Goal: Navigation & Orientation: Locate item on page

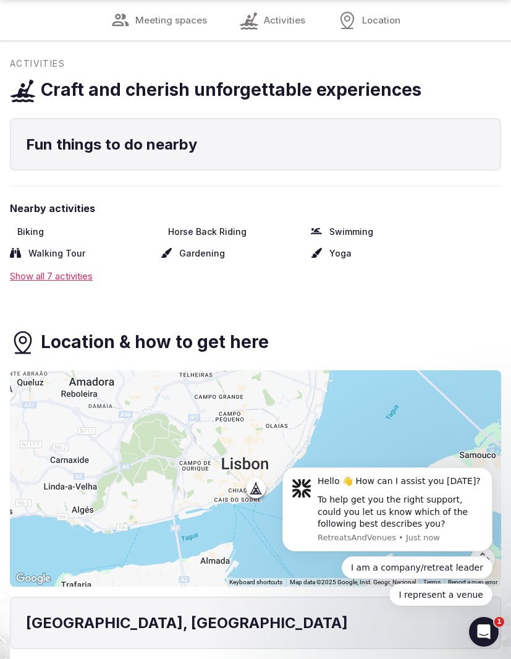
scroll to position [1121, 0]
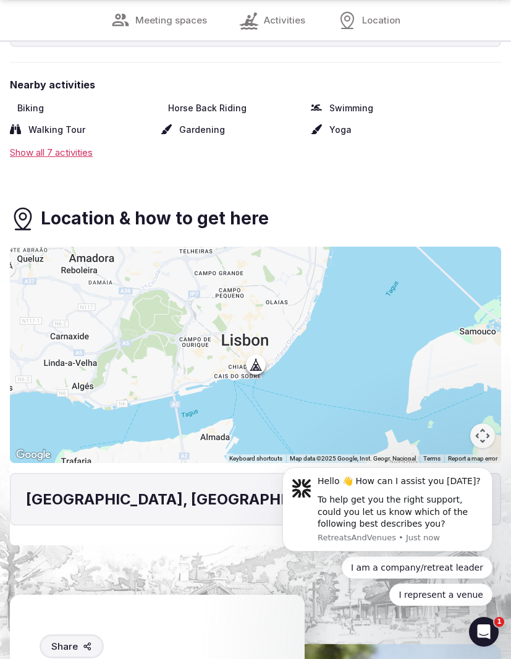
click at [243, 347] on div at bounding box center [255, 354] width 491 height 216
click at [473, 423] on button "Map camera controls" at bounding box center [482, 435] width 25 height 25
click at [454, 361] on button "Zoom in" at bounding box center [451, 373] width 25 height 25
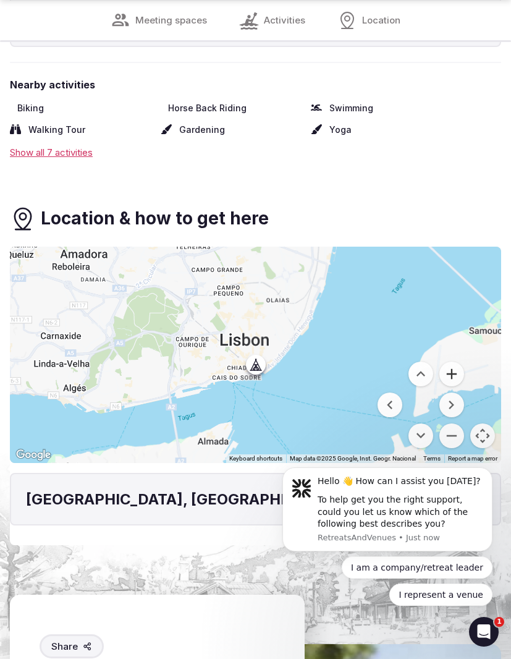
click at [454, 361] on button "Zoom in" at bounding box center [451, 373] width 25 height 25
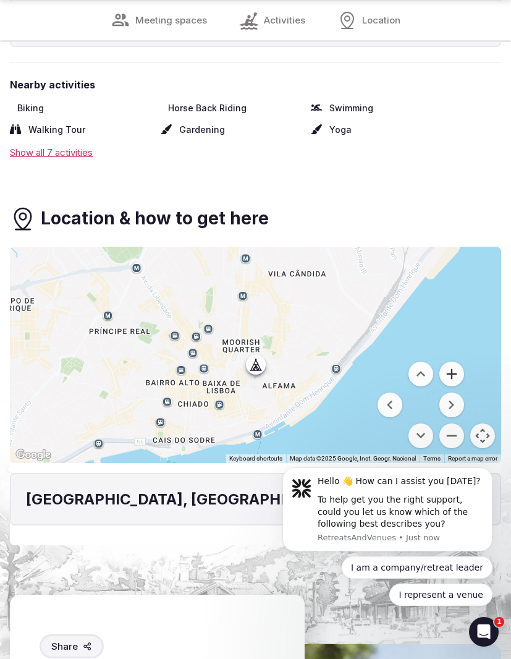
click at [454, 361] on button "Zoom in" at bounding box center [451, 373] width 25 height 25
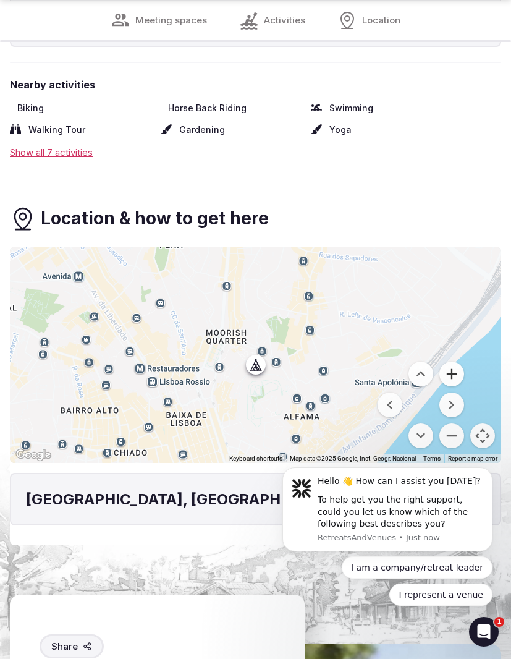
click at [454, 361] on button "Zoom in" at bounding box center [451, 373] width 25 height 25
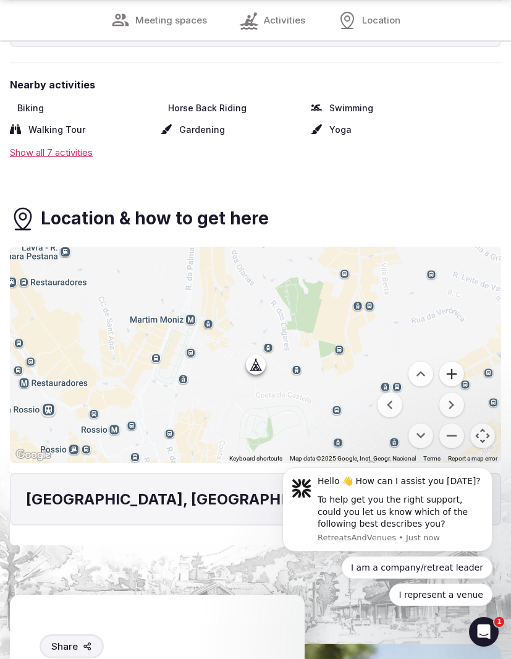
click at [454, 361] on button "Zoom in" at bounding box center [451, 373] width 25 height 25
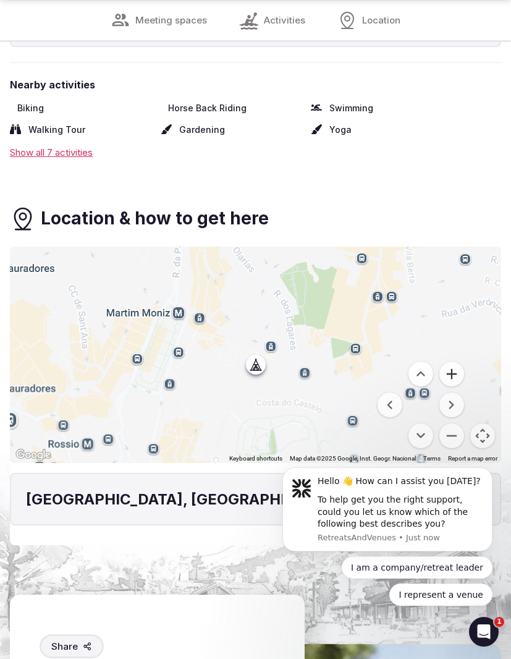
click at [454, 361] on button "Zoom in" at bounding box center [451, 373] width 25 height 25
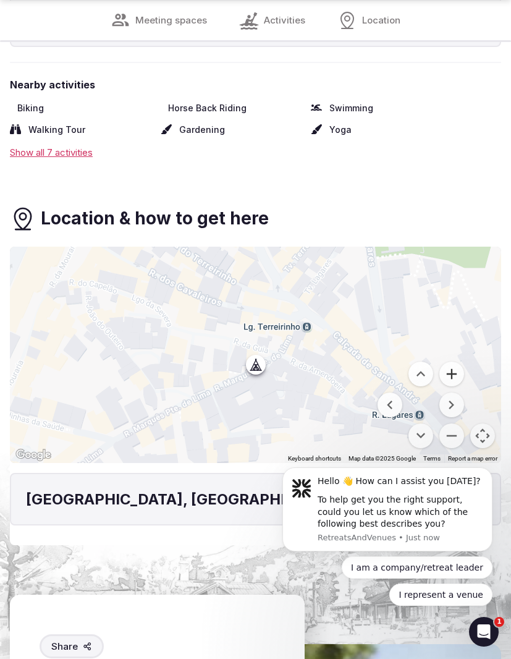
click at [454, 361] on button "Zoom in" at bounding box center [451, 373] width 25 height 25
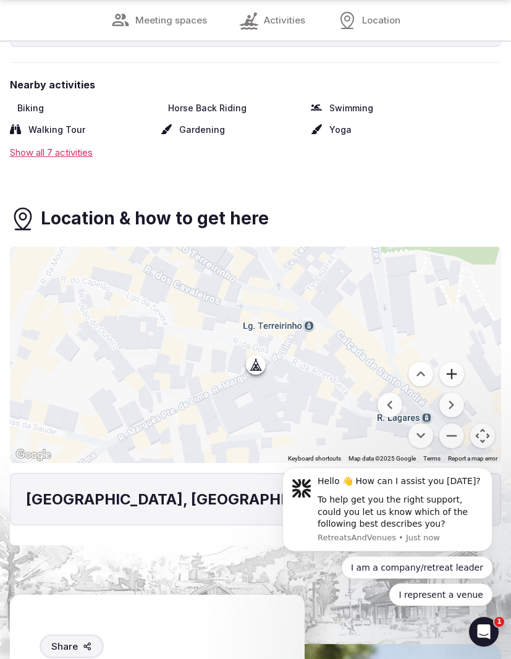
click at [454, 361] on button "Zoom in" at bounding box center [451, 373] width 25 height 25
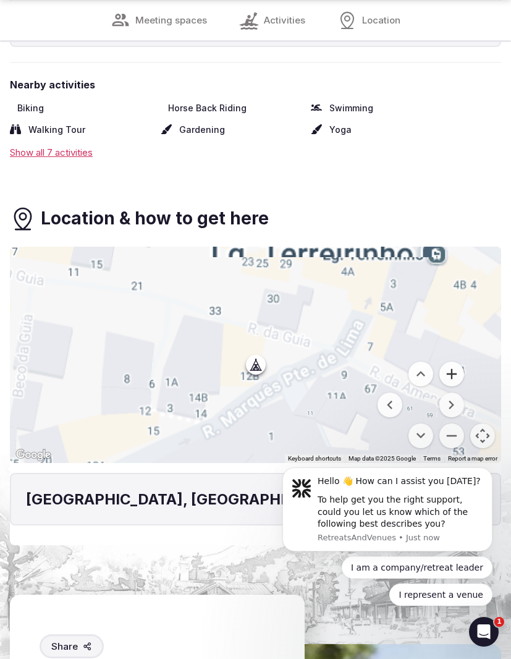
click at [454, 361] on button "Zoom in" at bounding box center [451, 373] width 25 height 25
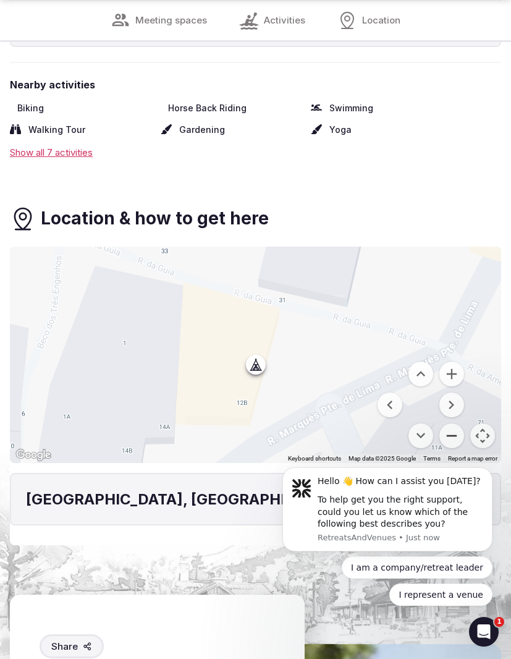
click at [453, 423] on button "Zoom out" at bounding box center [451, 435] width 25 height 25
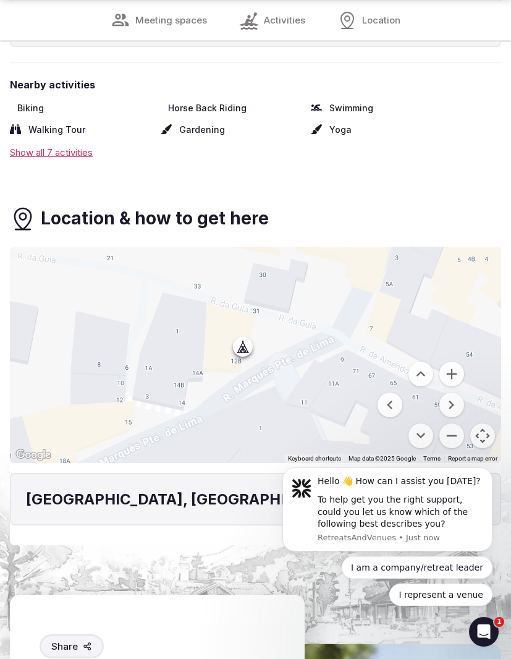
drag, startPoint x: 351, startPoint y: 397, endPoint x: 299, endPoint y: 372, distance: 57.7
click at [335, 377] on div at bounding box center [255, 354] width 491 height 216
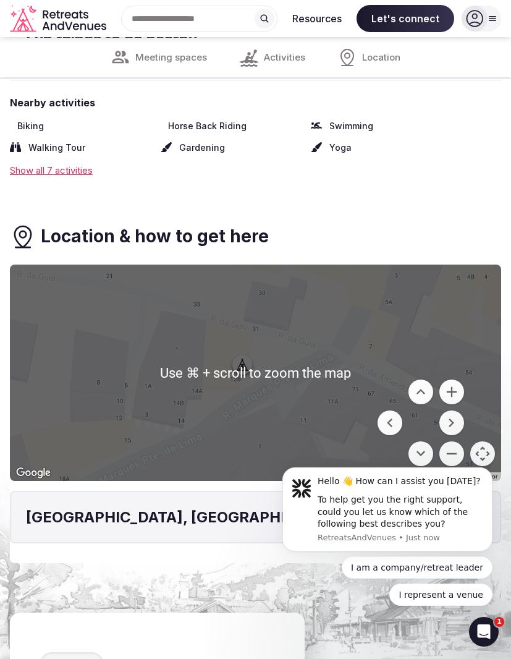
scroll to position [1102, 0]
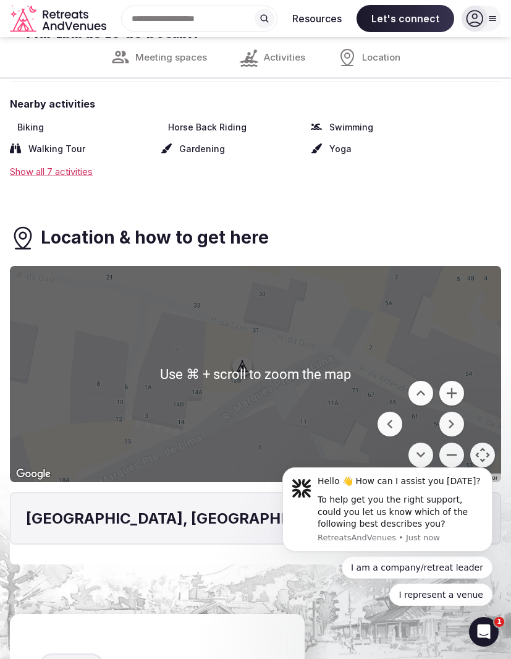
click at [232, 343] on div at bounding box center [255, 374] width 491 height 216
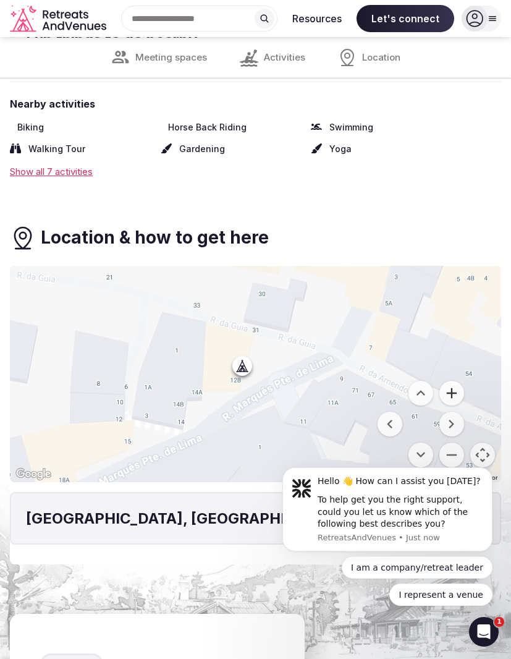
click at [449, 381] on button "Zoom in" at bounding box center [451, 393] width 25 height 25
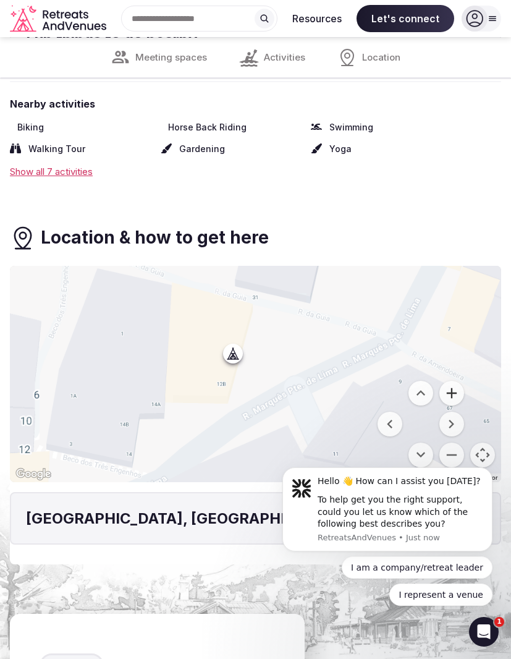
click at [449, 381] on button "Zoom in" at bounding box center [451, 393] width 25 height 25
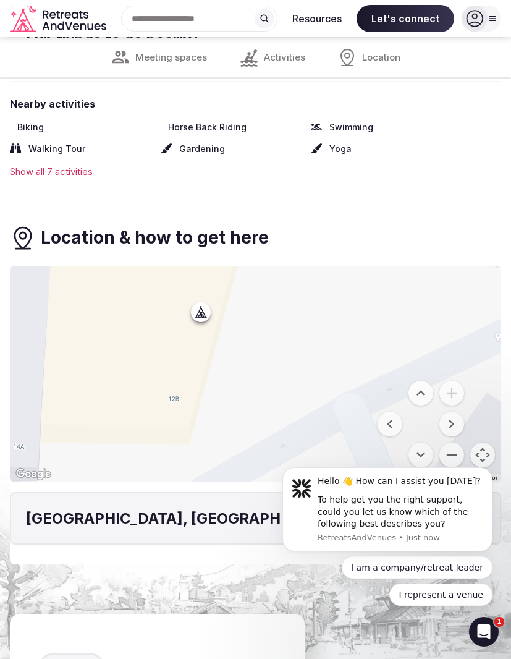
click at [38, 466] on img "Open this area in Google Maps (opens a new window)" at bounding box center [33, 474] width 41 height 16
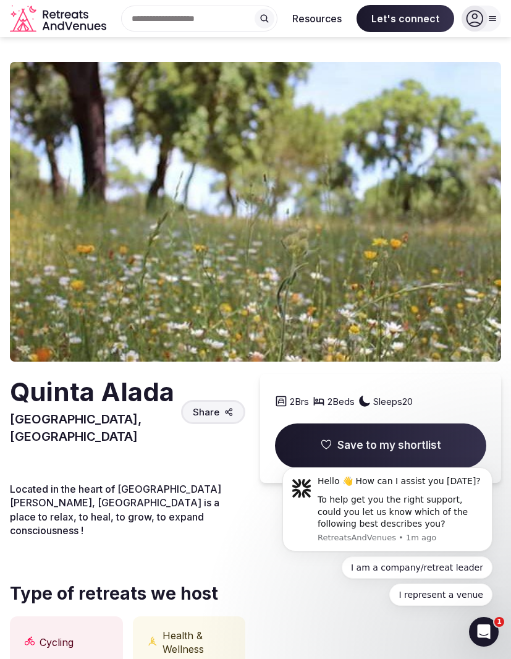
scroll to position [0, 0]
